Goal: Use online tool/utility: Use online tool/utility

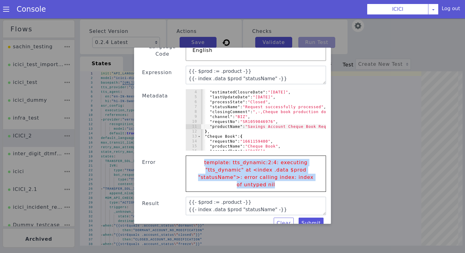
scroll to position [11, 0]
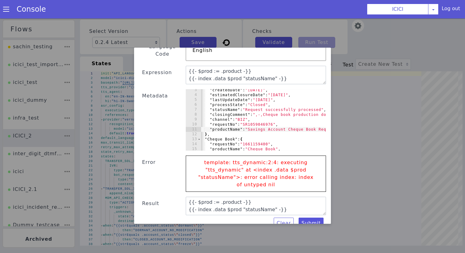
click at [255, 133] on div ""createdDate" : "[DATE]" , "estimatedClosureDate" : "[DATE]" , "lastUpdateDate"…" at bounding box center [333, 123] width 280 height 71
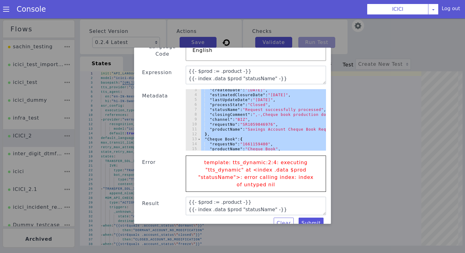
paste textarea
type textarea "}"
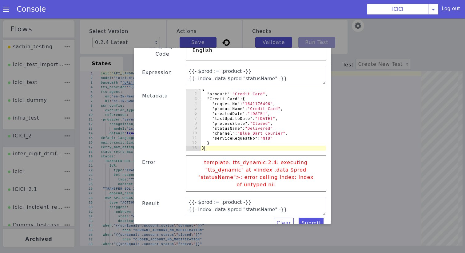
scroll to position [2, 0]
click at [309, 220] on button "Submit" at bounding box center [311, 223] width 25 height 11
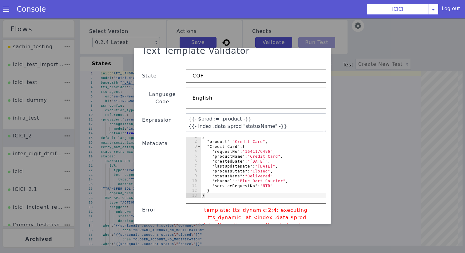
scroll to position [10, 0]
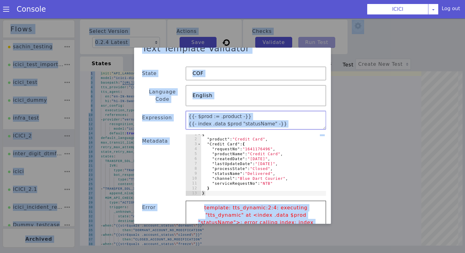
click at [253, 115] on textarea "{{- $prod := .product -}} {{- index .data $prod "statusName" -}}" at bounding box center [256, 120] width 140 height 18
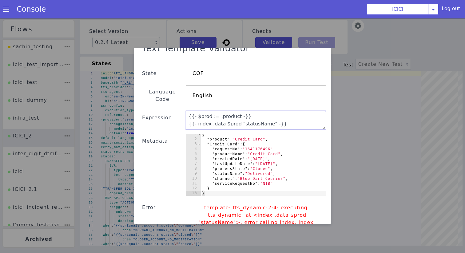
paste textarea "{{- index ."
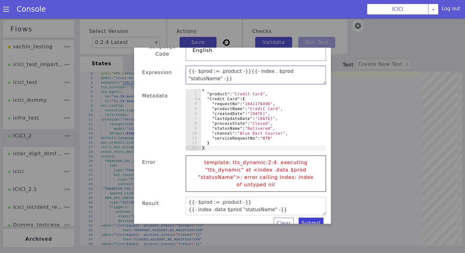
type textarea "{{- $prod := .product -}}{{- index . $prod "statusName" -}}"
click at [317, 218] on button "Submit" at bounding box center [311, 223] width 25 height 11
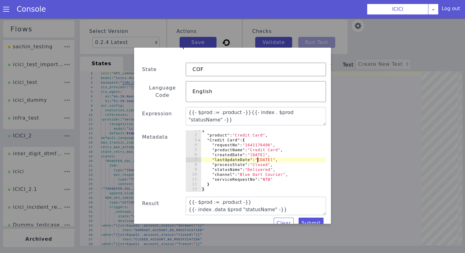
click at [256, 152] on div "{ "product" : "Credit Card" , "Credit Card" : { "requestNo" : "1641176496" , "p…" at bounding box center [263, 163] width 125 height 71
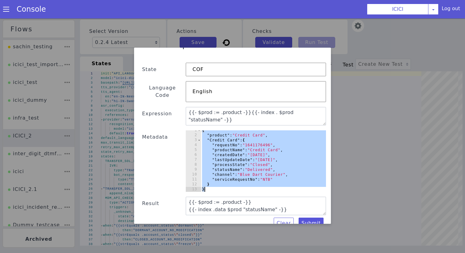
paste textarea
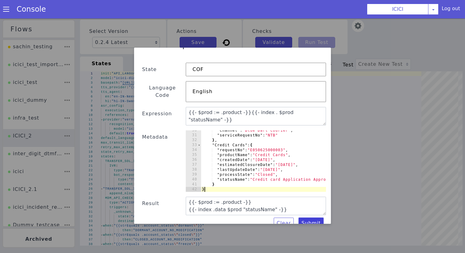
click at [307, 218] on button "Submit" at bounding box center [311, 223] width 25 height 11
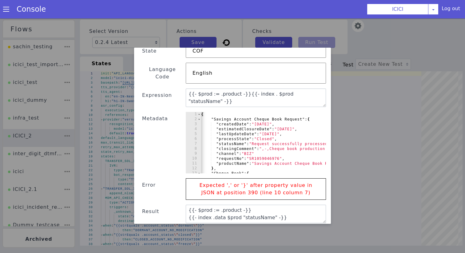
scroll to position [40, 0]
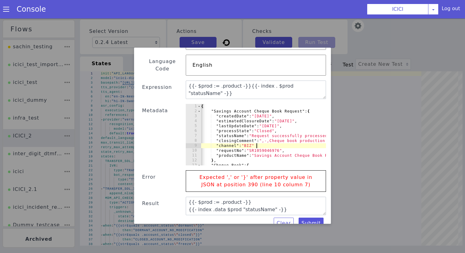
click at [259, 137] on div "{ "Savings Account Cheque Book Request" : { "createdDate" : "[DATE]" , "estimat…" at bounding box center [340, 139] width 280 height 71
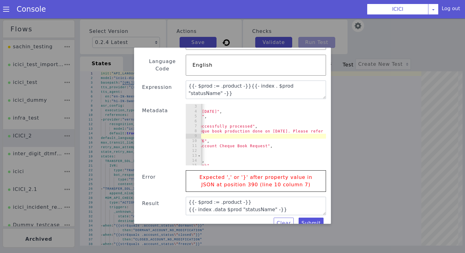
scroll to position [0, 73]
click at [284, 140] on div ""Savings Account Cheque Book Request" : { "createdDate" : "[DATE]" , "estimated…" at bounding box center [268, 134] width 280 height 71
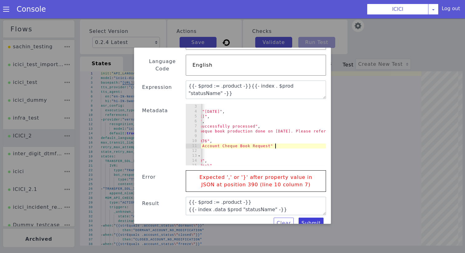
type textarea ""productName": "Savings Account Cheque Book Request""
click at [307, 218] on button "Submit" at bounding box center [311, 223] width 25 height 11
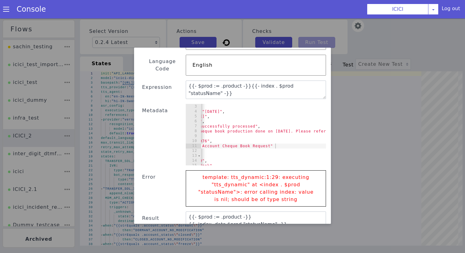
scroll to position [55, 0]
